Goal: Task Accomplishment & Management: Manage account settings

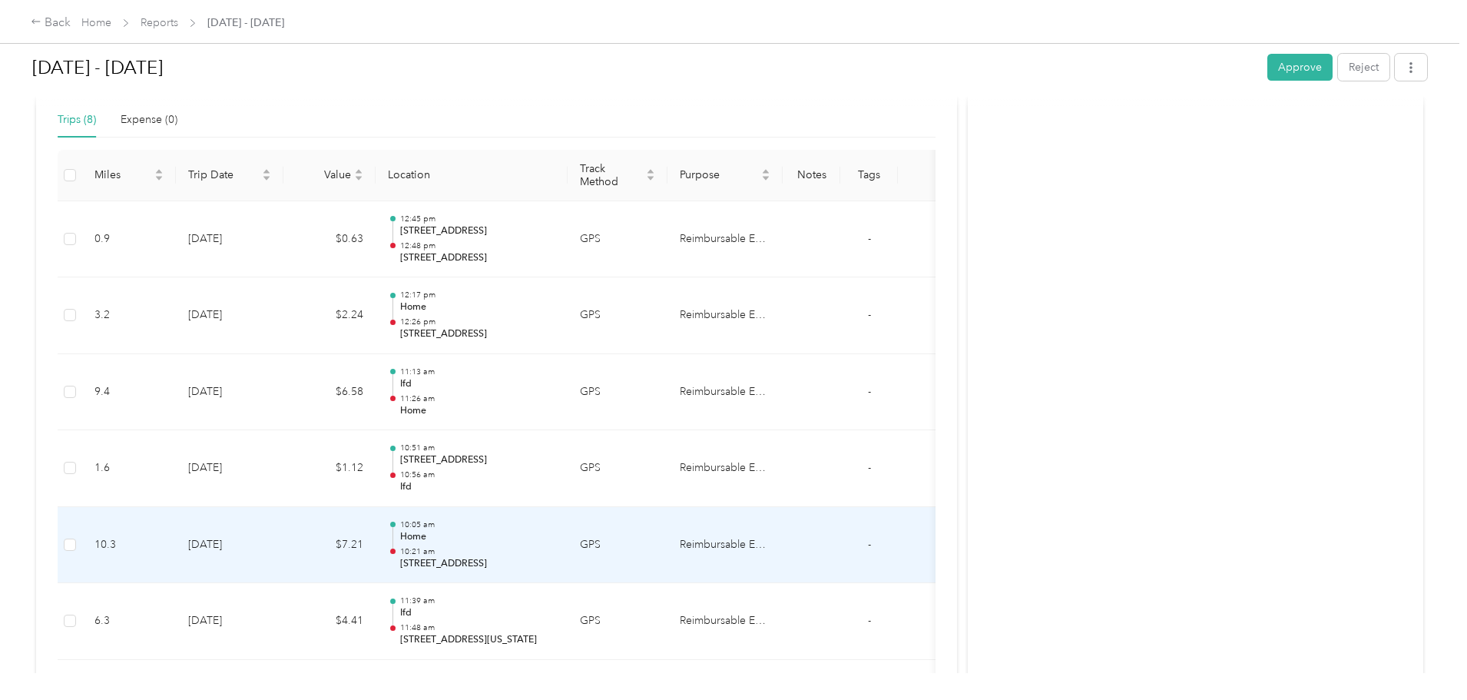
scroll to position [312, 0]
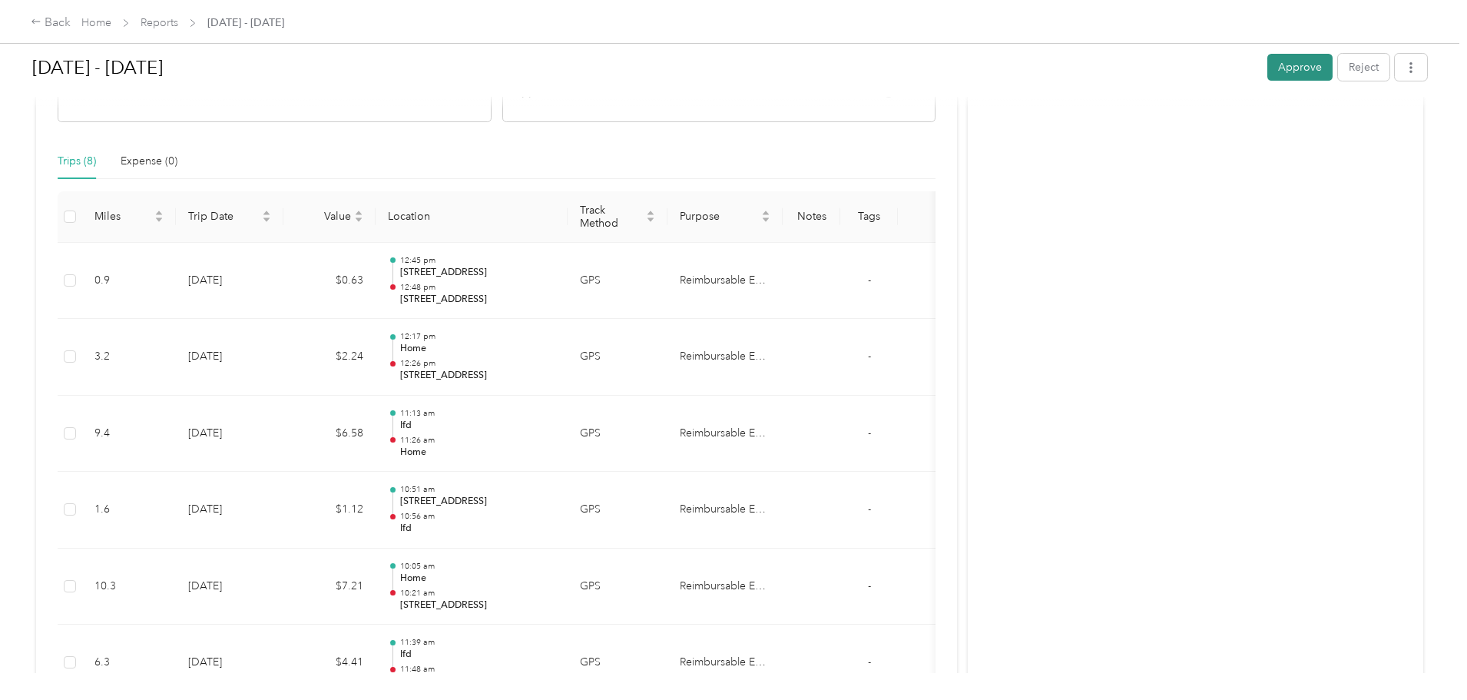
click at [1268, 75] on button "Approve" at bounding box center [1300, 67] width 65 height 27
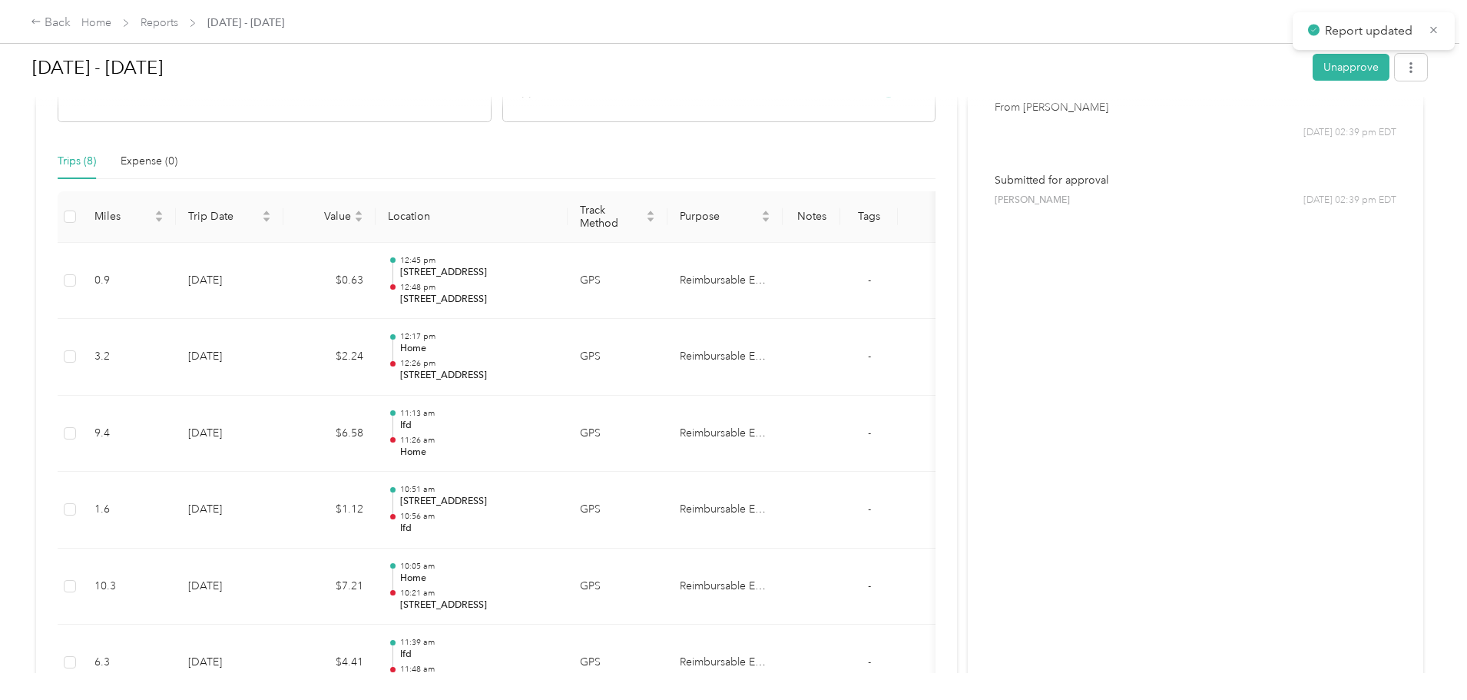
scroll to position [0, 0]
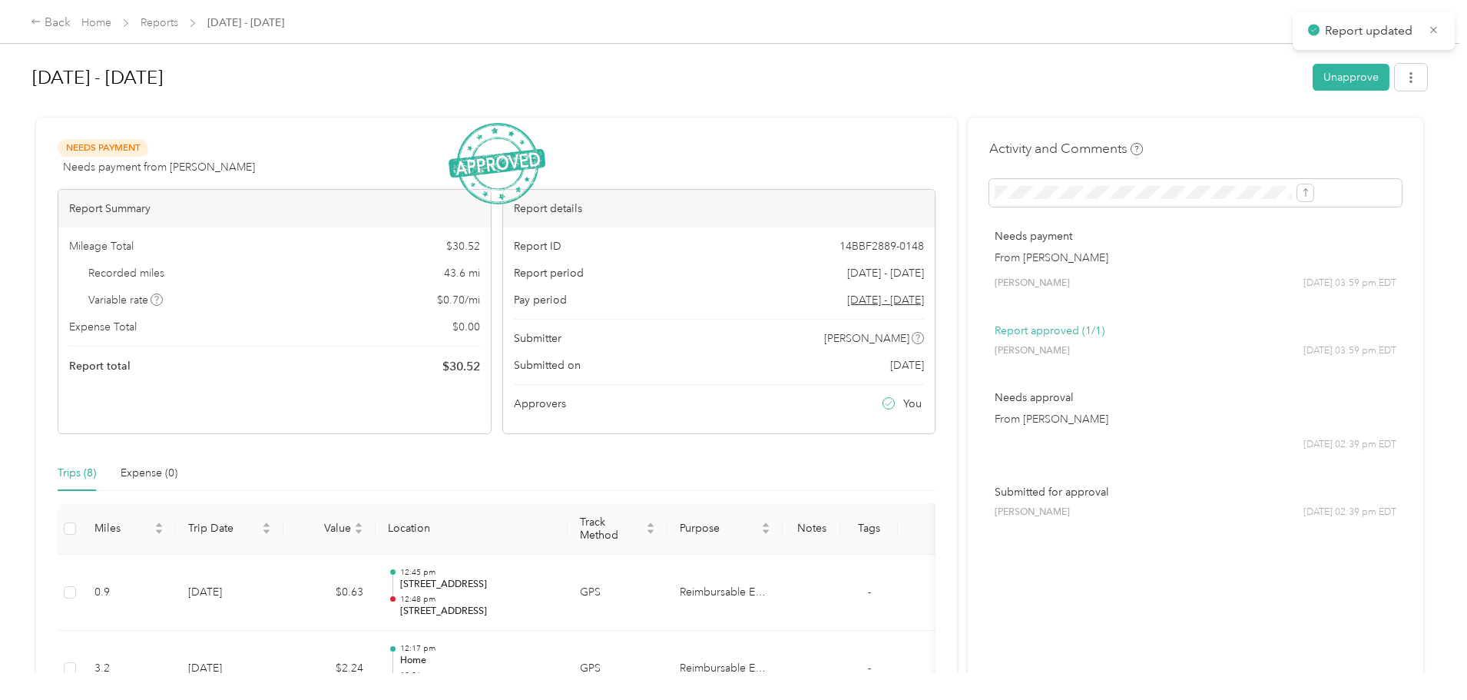
click at [360, 139] on div "Needs Payment Needs payment from [PERSON_NAME] View activity & comments" at bounding box center [497, 157] width 878 height 37
click at [178, 19] on link "Reports" at bounding box center [160, 22] width 38 height 13
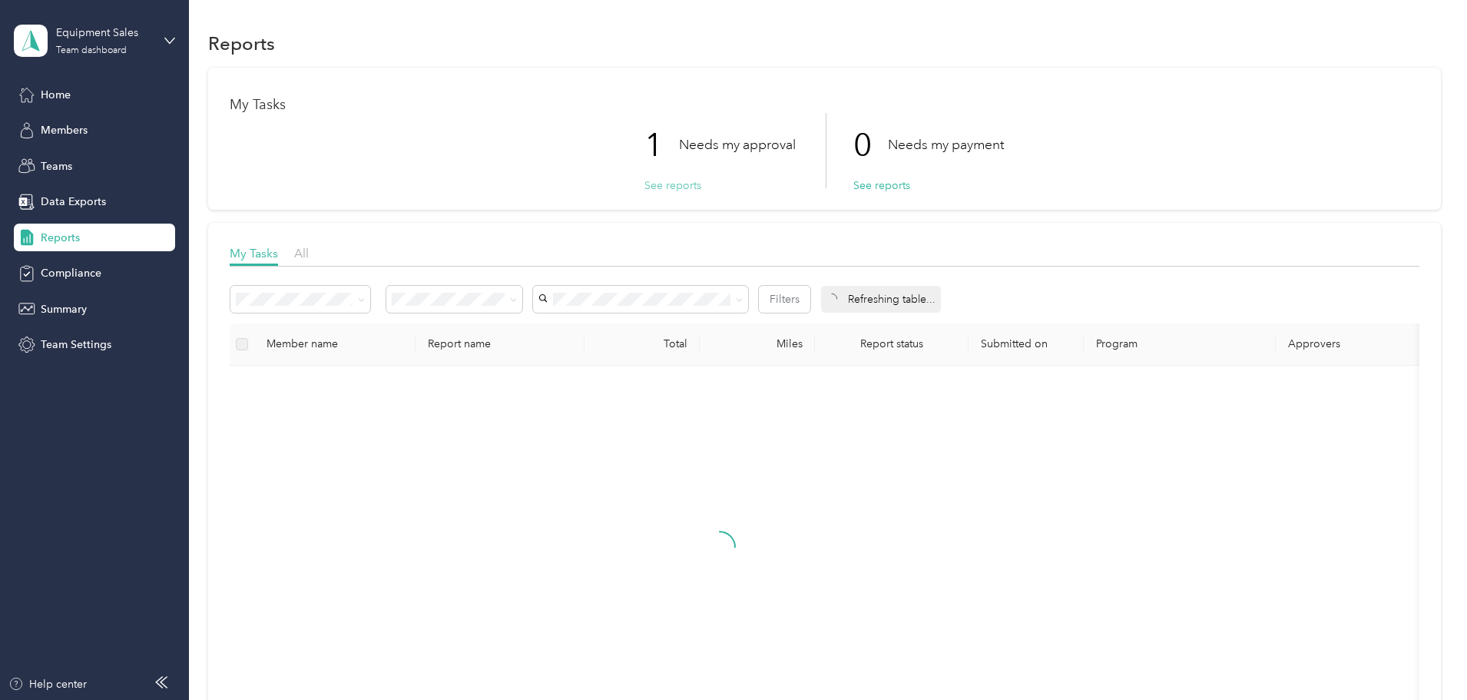
click at [671, 181] on button "See reports" at bounding box center [673, 185] width 57 height 16
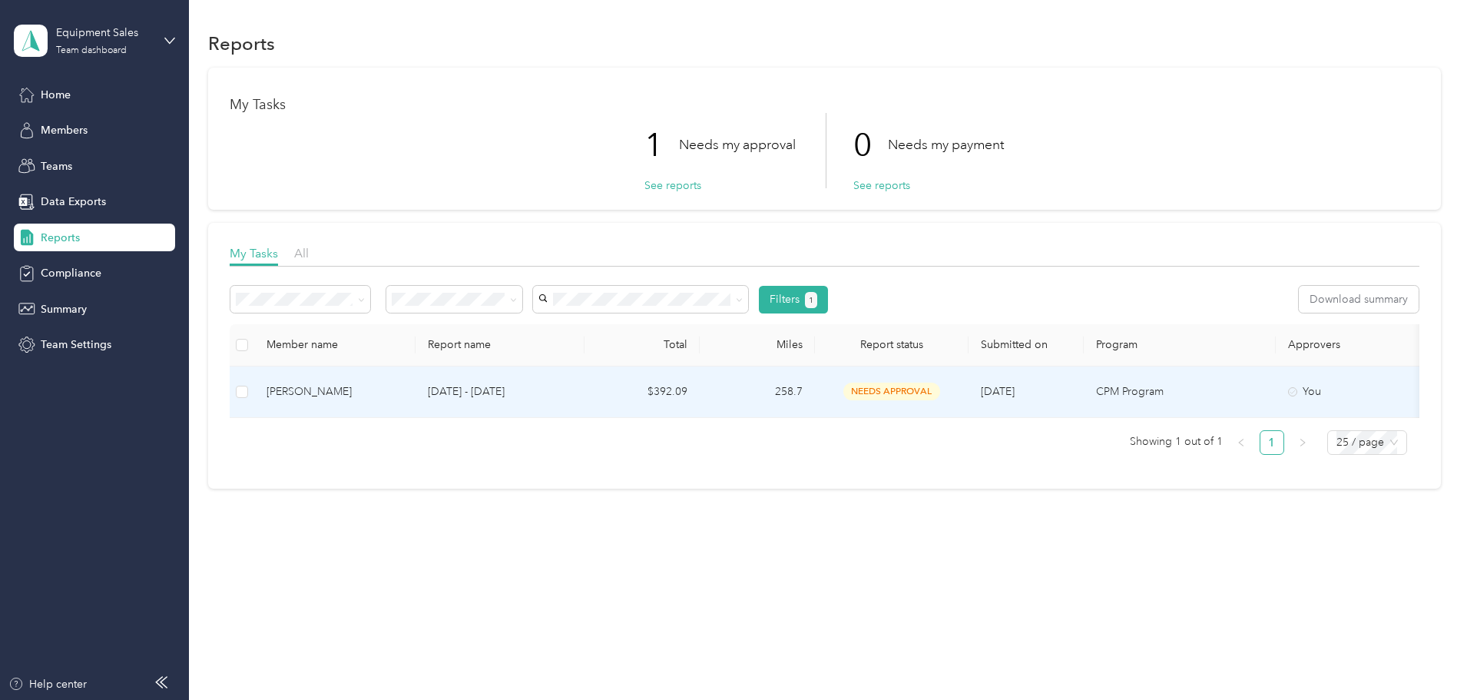
click at [572, 386] on p "[DATE] - [DATE]" at bounding box center [500, 391] width 144 height 17
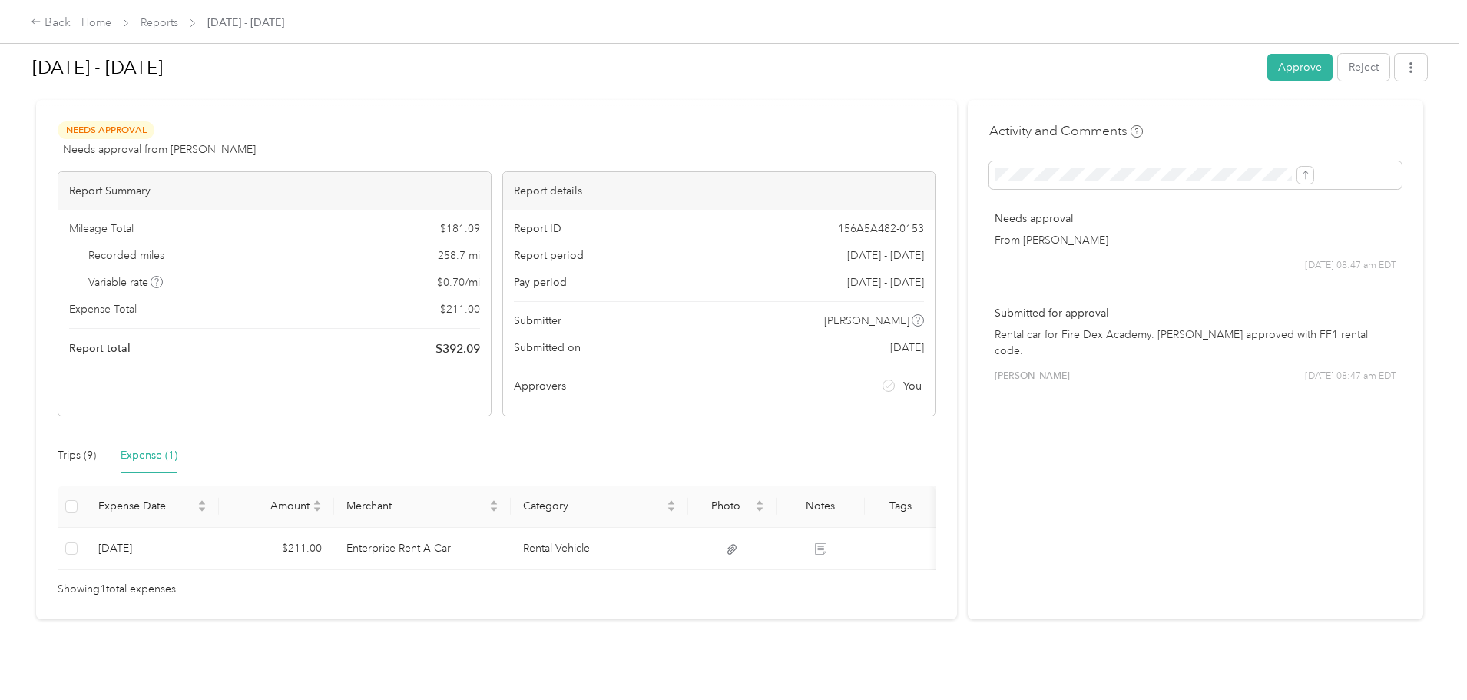
scroll to position [41, 0]
click at [96, 447] on div "Trips (9)" at bounding box center [77, 455] width 38 height 17
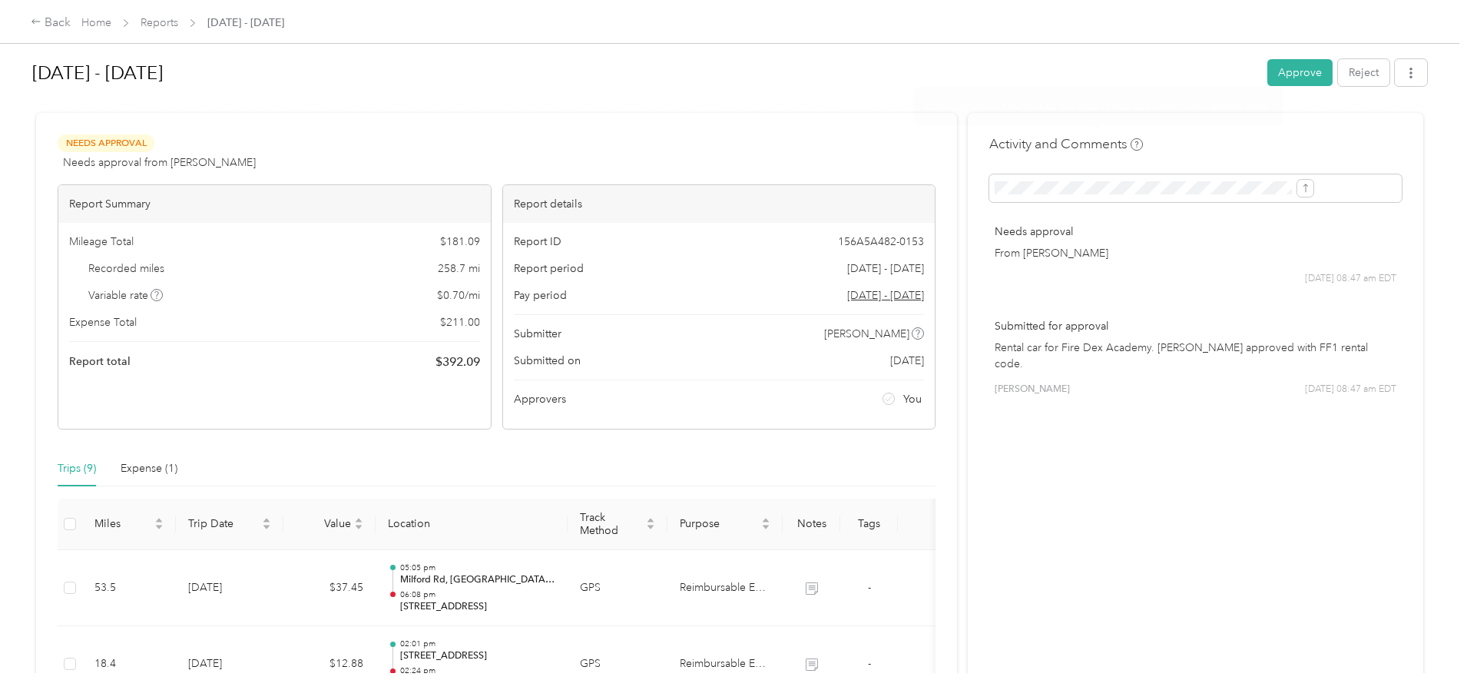
scroll to position [4, 0]
click at [1268, 79] on button "Approve" at bounding box center [1300, 73] width 65 height 27
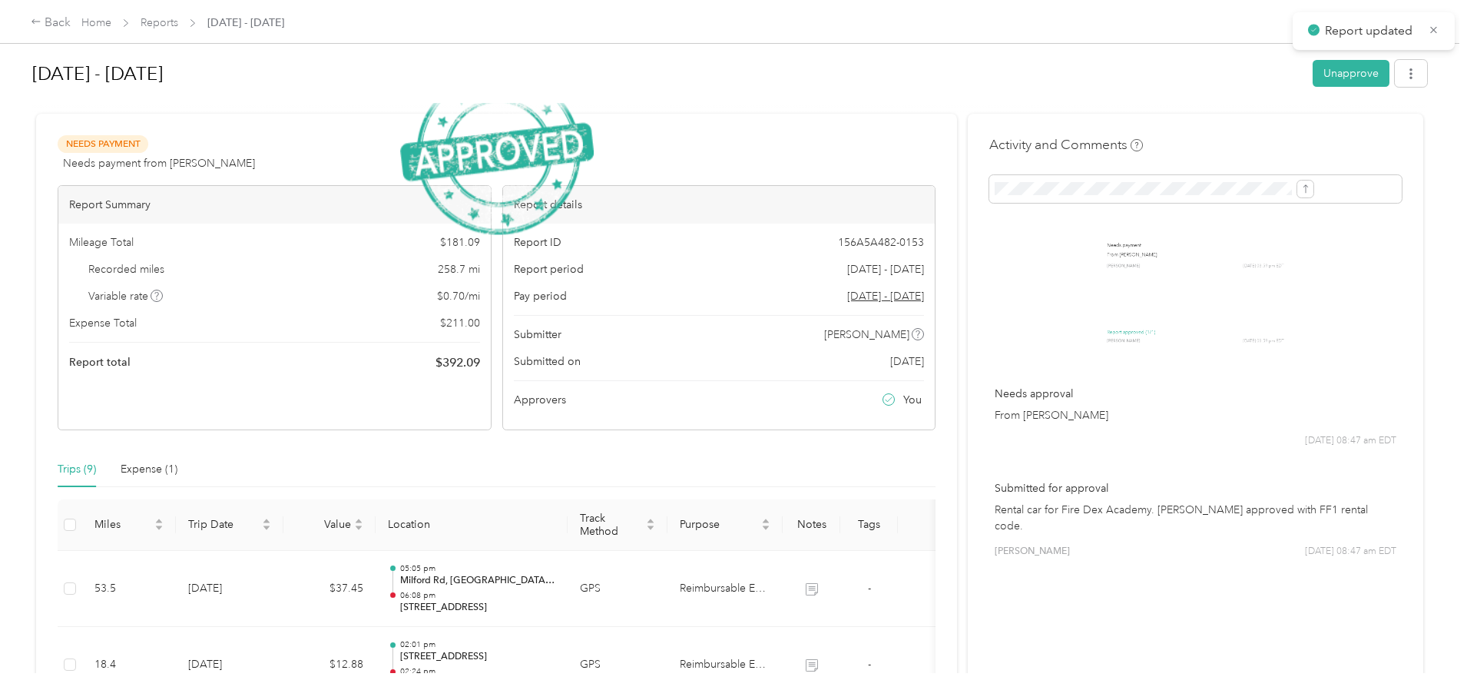
click at [570, 139] on img at bounding box center [497, 152] width 194 height 164
